Goal: Task Accomplishment & Management: Manage account settings

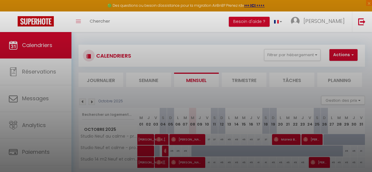
select select
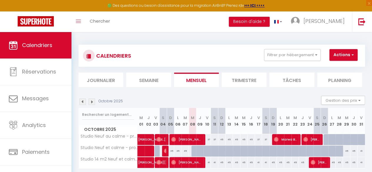
click at [192, 149] on div at bounding box center [194, 151] width 7 height 11
type input "45"
select select "1"
type input "Mer 08 Octobre 2025"
type input "Jeu 09 Octobre 2025"
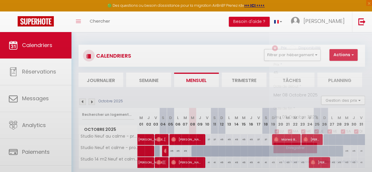
click at [192, 149] on div at bounding box center [186, 86] width 372 height 172
select select
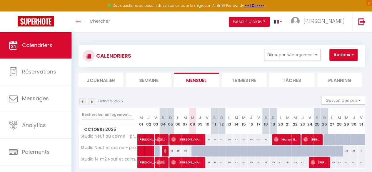
click at [192, 149] on div at bounding box center [194, 151] width 7 height 11
type input "45"
type input "Mer 08 Octobre 2025"
type input "Jeu 09 Octobre 2025"
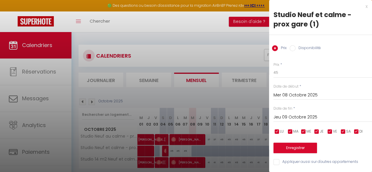
click at [290, 49] on input "Disponibilité" at bounding box center [293, 48] width 6 height 6
radio input "true"
radio input "false"
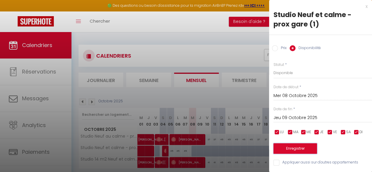
click at [293, 148] on button "Enregistrer" at bounding box center [295, 148] width 44 height 11
